Goal: Information Seeking & Learning: Compare options

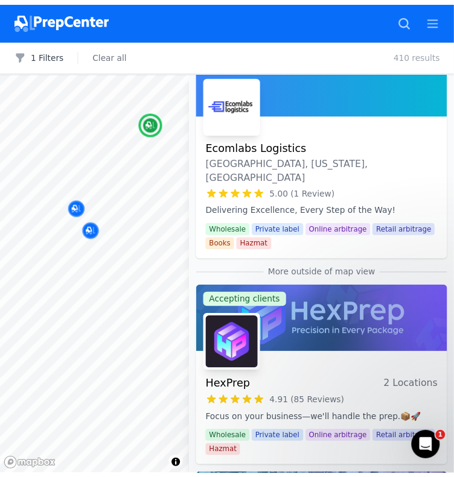
scroll to position [483, 0]
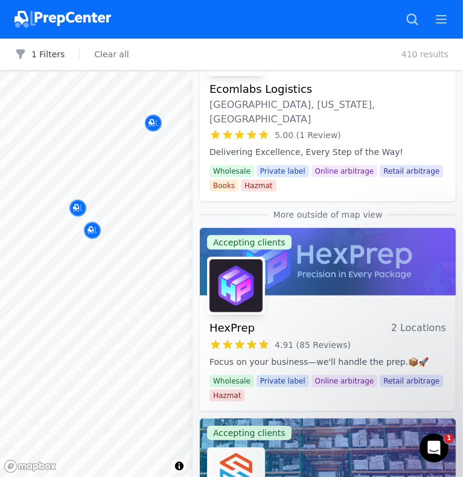
click at [312, 256] on link "Accepting clients HexPrep 2 Locations 4.91 (85 Reviews) Focus on your business—…" at bounding box center [328, 319] width 256 height 183
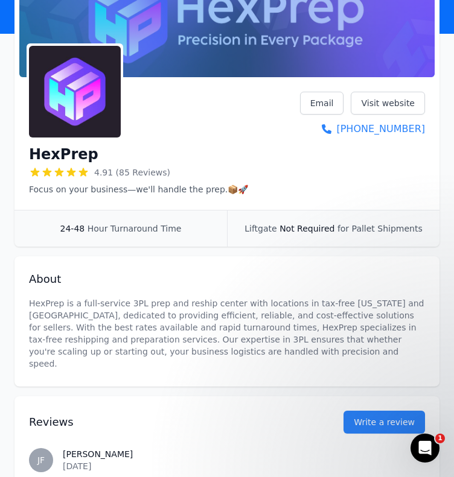
scroll to position [60, 0]
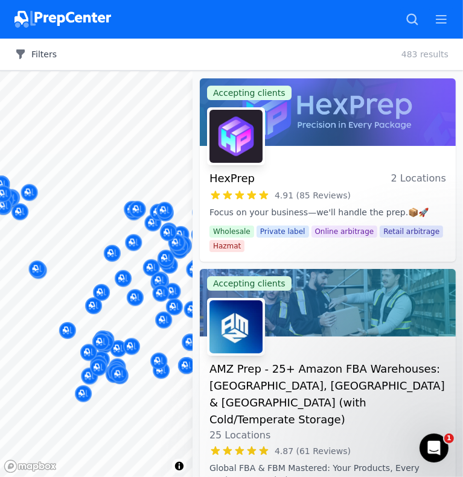
click at [59, 71] on div at bounding box center [96, 71] width 193 height 0
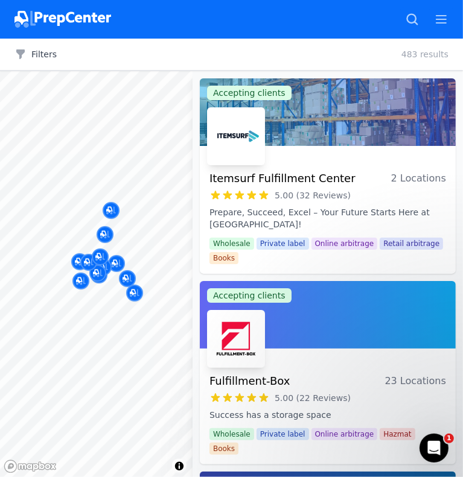
click at [0, 285] on html "Recent Map Repricer Search prep centers Ctrl K Open main menu Add a prep center…" at bounding box center [231, 238] width 463 height 477
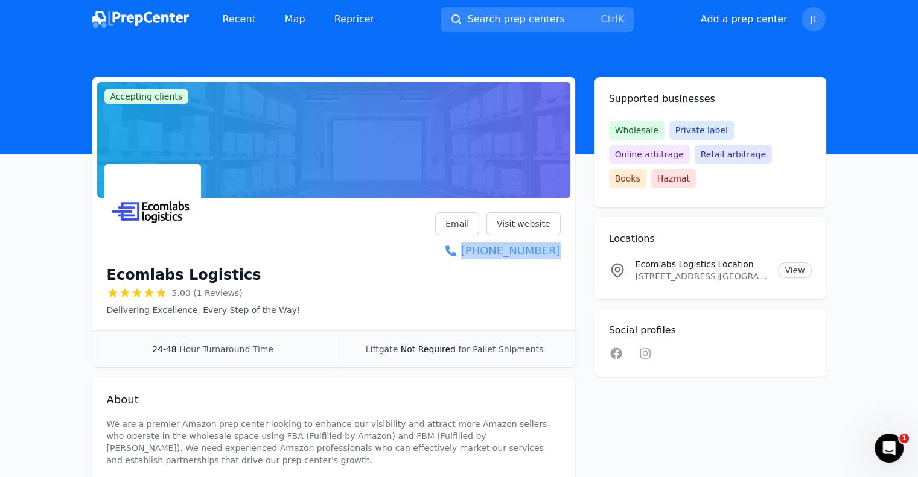
click at [560, 252] on div "Ecomlabs Logistics 5.00 (1 Reviews) Delivering Excellence, Every Step of the Wa…" at bounding box center [333, 267] width 483 height 128
copy link "(713) 542-4443"
click at [422, 241] on div "Ecomlabs Logistics 5.00 (1 Reviews) Delivering Excellence, Every Step of the Wa…" at bounding box center [334, 264] width 454 height 104
click at [795, 263] on link "View" at bounding box center [794, 271] width 33 height 16
click at [683, 270] on p "9430 Harwin Dr, Houston, TX, 77036, USA, 9430 Harwin Dr, Houston, Texas, 77036-…" at bounding box center [701, 276] width 133 height 12
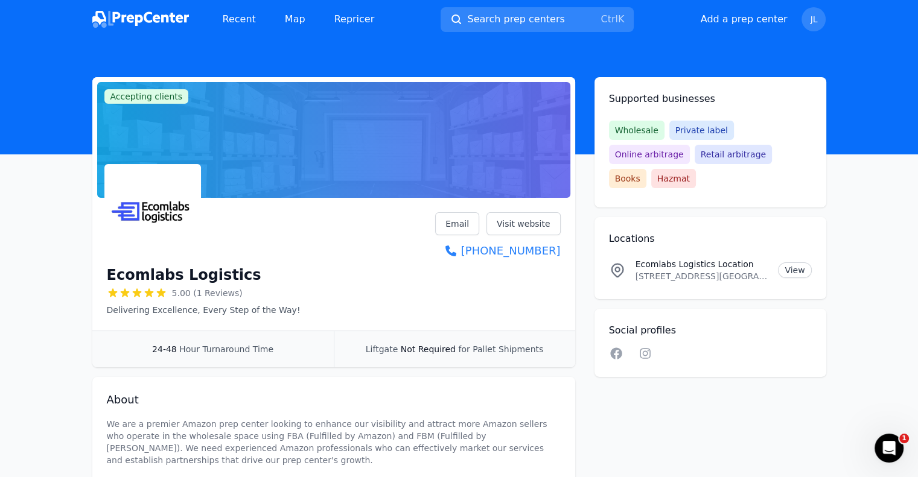
click at [683, 270] on p "9430 Harwin Dr, Houston, TX, 77036, USA, 9430 Harwin Dr, Houston, Texas, 77036-…" at bounding box center [701, 276] width 133 height 12
drag, startPoint x: 683, startPoint y: 254, endPoint x: 675, endPoint y: 256, distance: 8.8
click at [675, 270] on p "9430 Harwin Dr, Houston, TX, 77036, USA, 9430 Harwin Dr, Houston, Texas, 77036-…" at bounding box center [701, 276] width 133 height 12
click at [649, 270] on p "9430 Harwin Dr, Houston, TX, 77036, USA, 9430 Harwin Dr, Houston, Texas, 77036-…" at bounding box center [701, 276] width 133 height 12
click at [689, 249] on li "Ecomlabs Logistics Location 9430 Harwin Dr, Houston, TX, 77036, USA, 9430 Harwi…" at bounding box center [710, 270] width 203 height 43
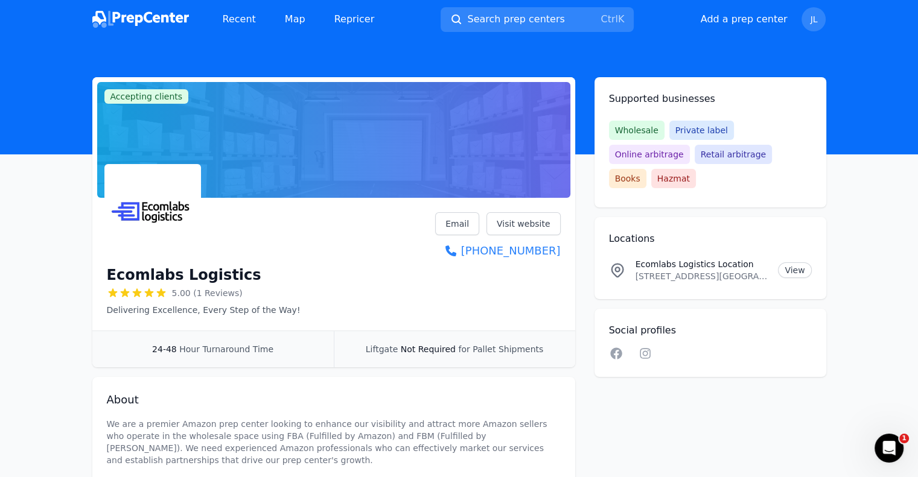
click at [684, 270] on p "9430 Harwin Dr, Houston, TX, 77036, USA, 9430 Harwin Dr, Houston, Texas, 77036-…" at bounding box center [701, 276] width 133 height 12
click at [613, 262] on icon at bounding box center [617, 270] width 17 height 17
click at [654, 258] on p "Ecomlabs Logistics Location" at bounding box center [701, 264] width 133 height 12
click at [791, 263] on link "View" at bounding box center [794, 271] width 33 height 16
click at [796, 263] on link "View" at bounding box center [794, 271] width 33 height 16
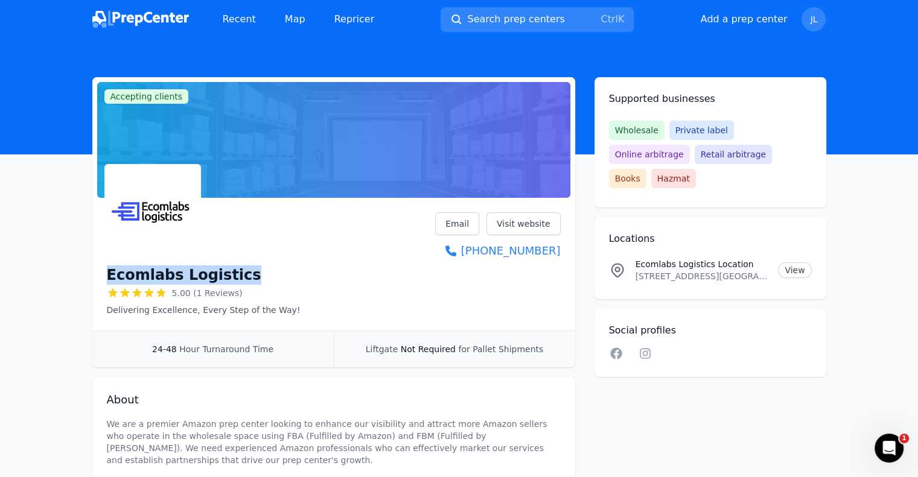
drag, startPoint x: 237, startPoint y: 275, endPoint x: 109, endPoint y: 277, distance: 128.0
click at [109, 277] on div "Ecomlabs Logistics" at bounding box center [204, 275] width 194 height 19
copy h1 "Ecomlabs Logistics"
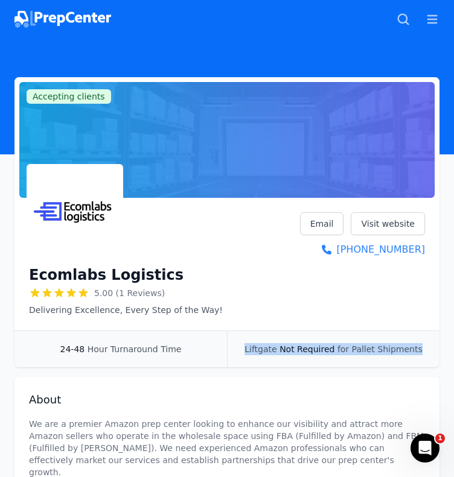
drag, startPoint x: 249, startPoint y: 349, endPoint x: 413, endPoint y: 348, distance: 164.2
click at [413, 348] on div "Liftgate Not Required for Pallet Shipments" at bounding box center [333, 349] width 212 height 36
copy div "Liftgate Not Required for Pallet Shipments"
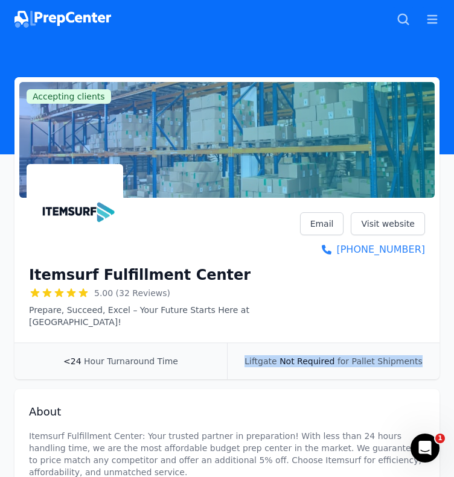
drag, startPoint x: 252, startPoint y: 364, endPoint x: 435, endPoint y: 361, distance: 182.9
click at [435, 361] on div "Liftgate Not Required for Pallet Shipments" at bounding box center [333, 361] width 212 height 36
copy div "Liftgate Not Required for Pallet Shipments"
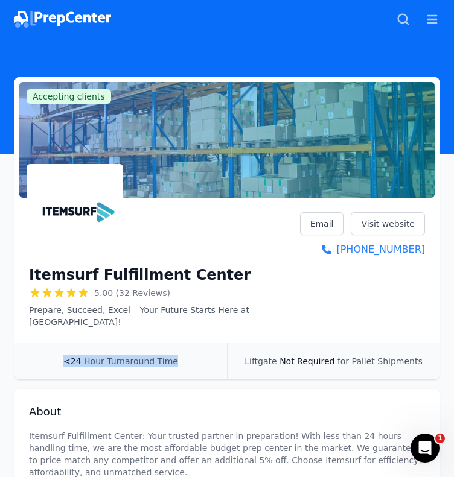
drag, startPoint x: 179, startPoint y: 359, endPoint x: 69, endPoint y: 372, distance: 110.0
click at [69, 372] on div "<24 Hour Turnaround Time" at bounding box center [120, 361] width 212 height 36
copy div "<24 Hour Turnaround Time"
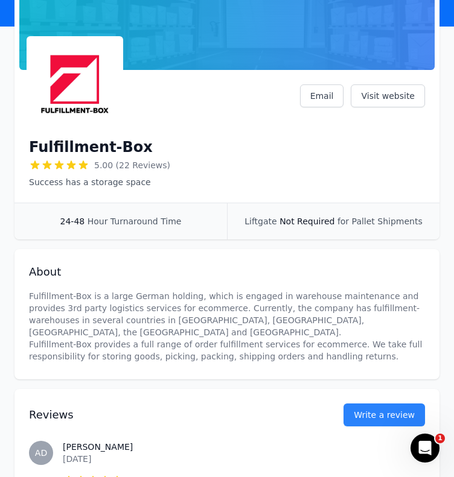
scroll to position [181, 0]
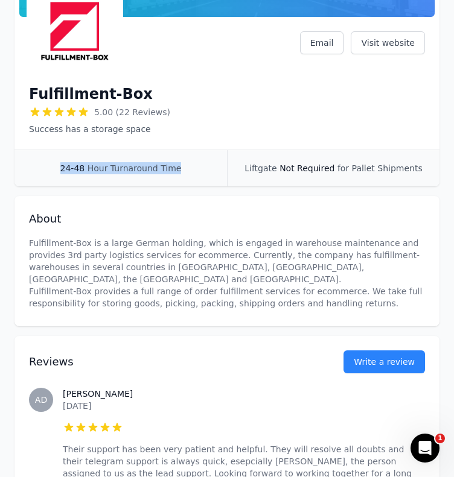
drag, startPoint x: 175, startPoint y: 169, endPoint x: 62, endPoint y: 176, distance: 113.1
click at [62, 176] on div "24-48 Hour Turnaround Time" at bounding box center [120, 168] width 212 height 36
copy div "24-48 Hour Turnaround Time"
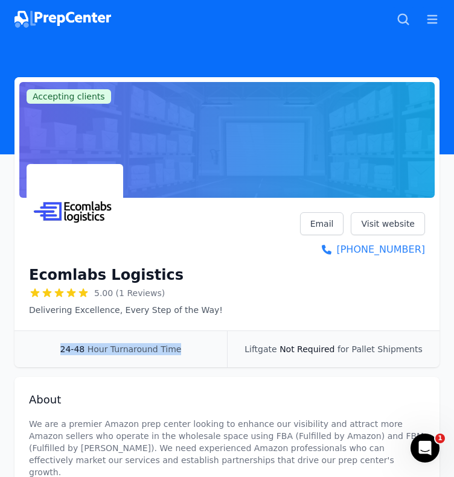
drag, startPoint x: 177, startPoint y: 349, endPoint x: 65, endPoint y: 360, distance: 112.7
click at [65, 360] on div "24-48 Hour Turnaround Time" at bounding box center [120, 349] width 212 height 36
copy div "24-48 Hour Turnaround Time"
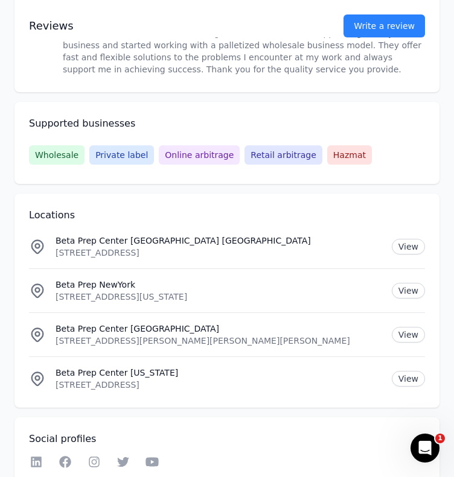
scroll to position [1682, 0]
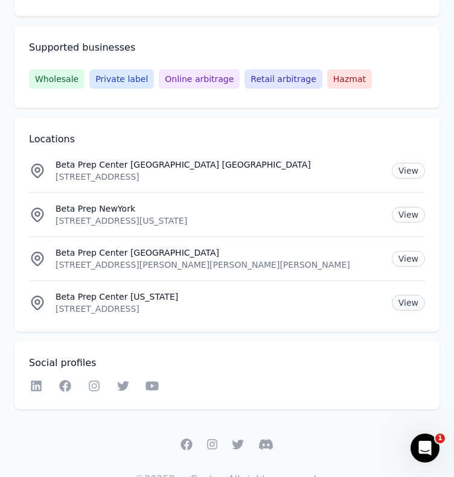
click at [406, 295] on link "View" at bounding box center [408, 303] width 33 height 16
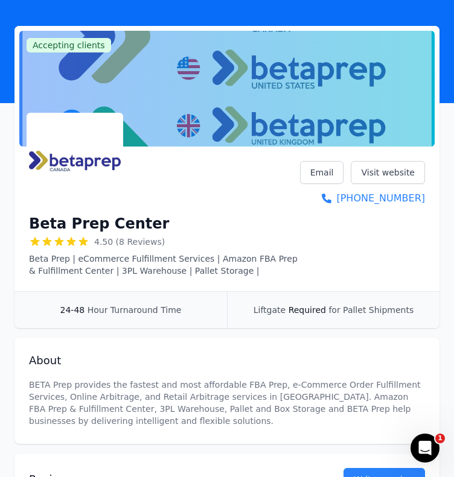
scroll to position [0, 0]
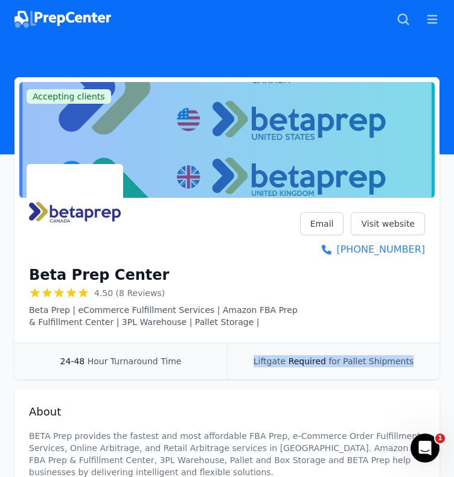
drag, startPoint x: 261, startPoint y: 363, endPoint x: 406, endPoint y: 358, distance: 145.5
click at [406, 358] on div "Liftgate Required for Pallet Shipments" at bounding box center [333, 361] width 212 height 36
copy div "Liftgate Required for Pallet Shipments"
drag, startPoint x: 389, startPoint y: 365, endPoint x: 394, endPoint y: 362, distance: 6.2
click at [389, 365] on span "for Pallet Shipments" at bounding box center [370, 362] width 85 height 10
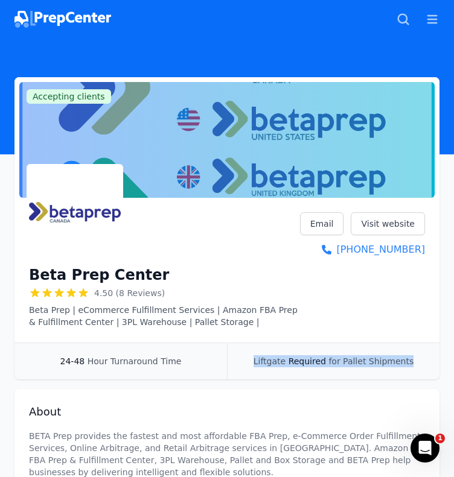
drag, startPoint x: 406, startPoint y: 359, endPoint x: 255, endPoint y: 357, distance: 151.5
click at [255, 357] on div "Liftgate Required for Pallet Shipments" at bounding box center [333, 361] width 212 height 36
copy div "Liftgate Required for Pallet Shipments"
click at [56, 366] on div "24-48 Hour Turnaround Time" at bounding box center [120, 361] width 212 height 36
click at [64, 361] on div "24-48 Hour Turnaround Time" at bounding box center [120, 361] width 212 height 36
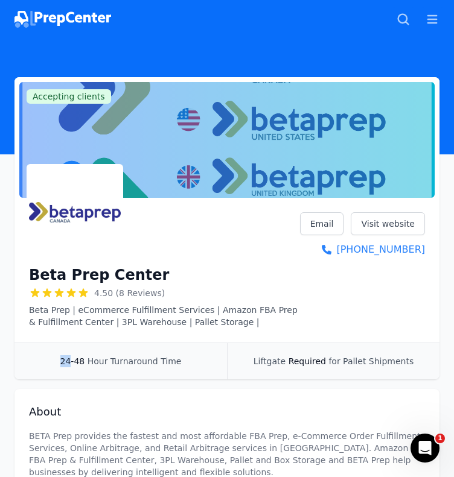
click at [64, 361] on div "24-48 Hour Turnaround Time" at bounding box center [120, 361] width 212 height 36
drag, startPoint x: 64, startPoint y: 361, endPoint x: 122, endPoint y: 370, distance: 58.5
click at [122, 370] on div "24-48 Hour Turnaround Time" at bounding box center [120, 361] width 212 height 36
copy div "24-48 Hour Turnaround Time"
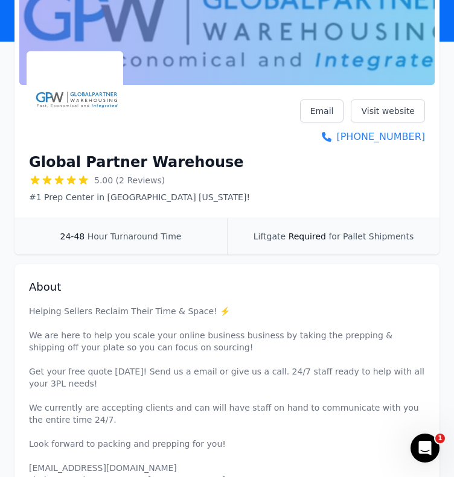
scroll to position [121, 0]
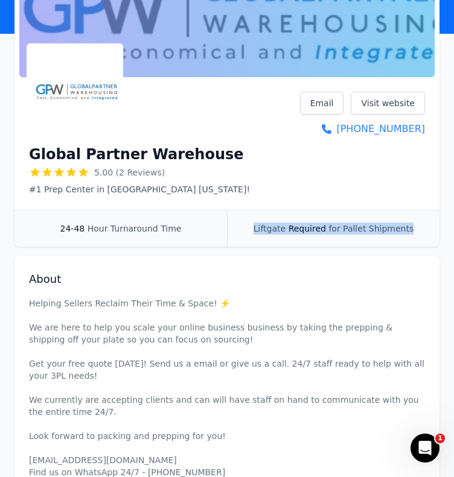
drag, startPoint x: 258, startPoint y: 229, endPoint x: 408, endPoint y: 234, distance: 150.4
click at [408, 234] on div "Liftgate Required for Pallet Shipments" at bounding box center [333, 229] width 212 height 36
click at [209, 183] on div "Global Partner Warehouse 5.00 (2 Reviews) #1 Prep Center in [GEOGRAPHIC_DATA] […" at bounding box center [227, 144] width 396 height 104
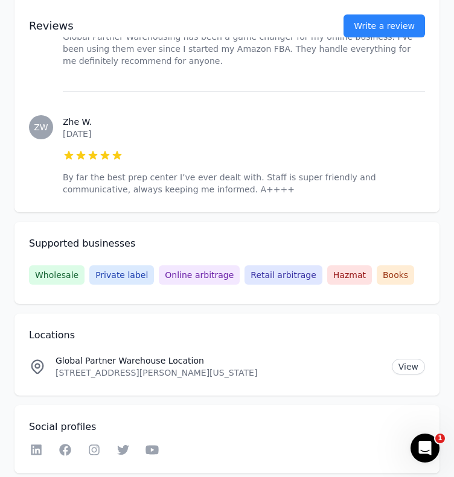
scroll to position [816, 0]
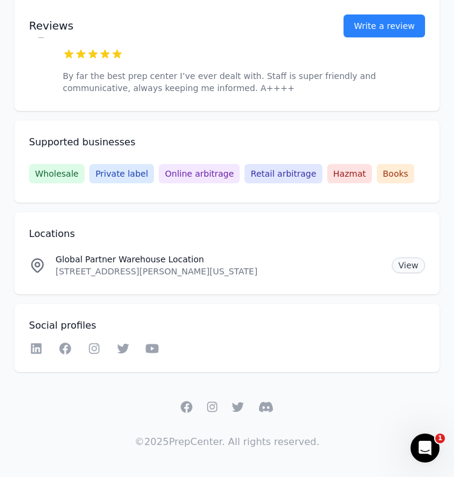
click at [413, 261] on link "View" at bounding box center [408, 266] width 33 height 16
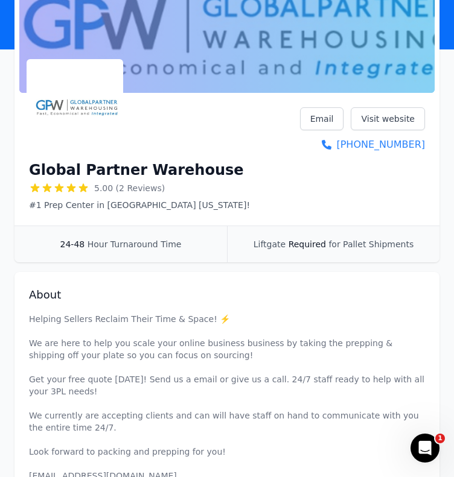
scroll to position [0, 0]
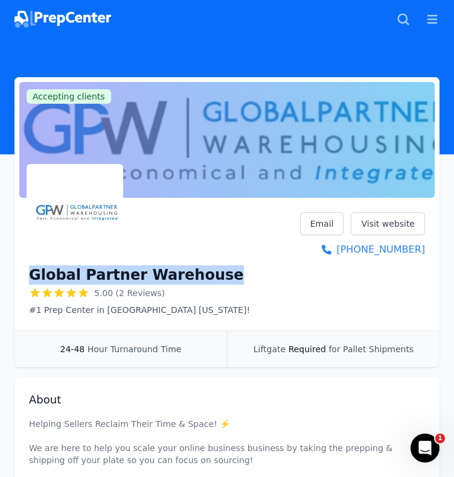
drag, startPoint x: 205, startPoint y: 267, endPoint x: 24, endPoint y: 270, distance: 181.1
click at [14, 270] on div "Global Partner Warehouse 5.00 (2 Reviews) #1 Prep Center in Houston Texas! Emai…" at bounding box center [226, 267] width 425 height 128
copy h1 "Global Partner Warehouse"
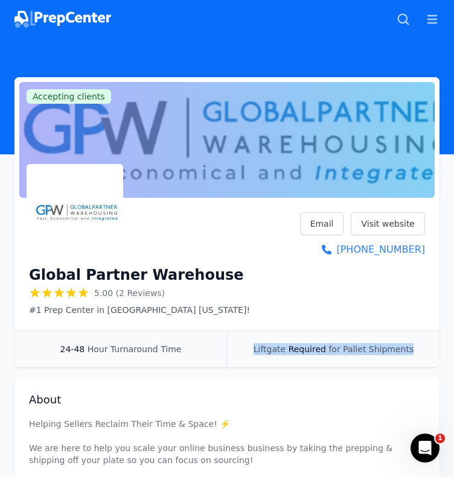
drag, startPoint x: 261, startPoint y: 349, endPoint x: 407, endPoint y: 344, distance: 146.1
click at [407, 344] on div "Liftgate Required for Pallet Shipments" at bounding box center [333, 349] width 212 height 36
copy div "Liftgate Required for Pallet Shipments"
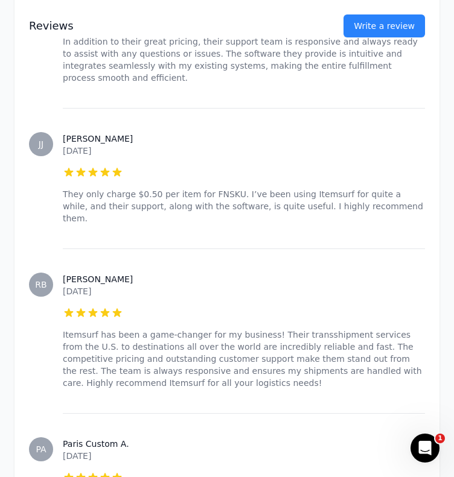
scroll to position [5231, 0]
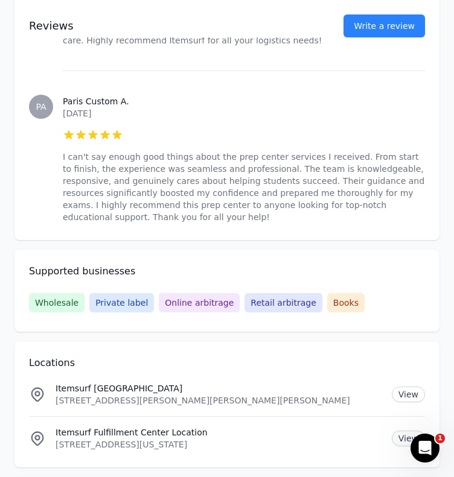
click at [415, 431] on link "View" at bounding box center [408, 439] width 33 height 16
